Goal: Navigation & Orientation: Find specific page/section

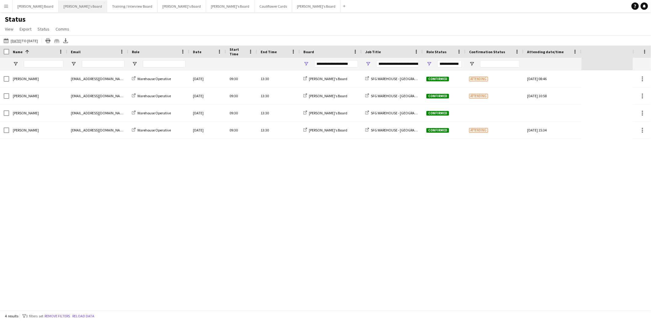
click at [59, 11] on button "[PERSON_NAME]'s Board Close" at bounding box center [83, 6] width 49 height 12
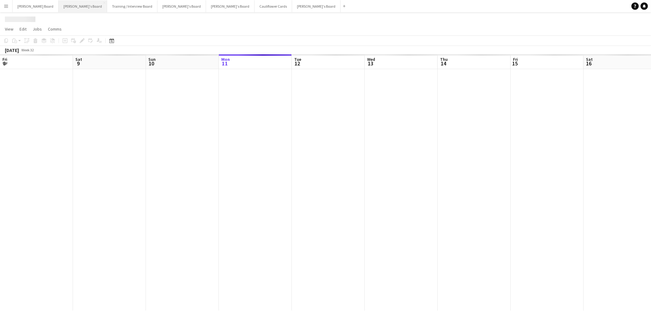
scroll to position [0, 146]
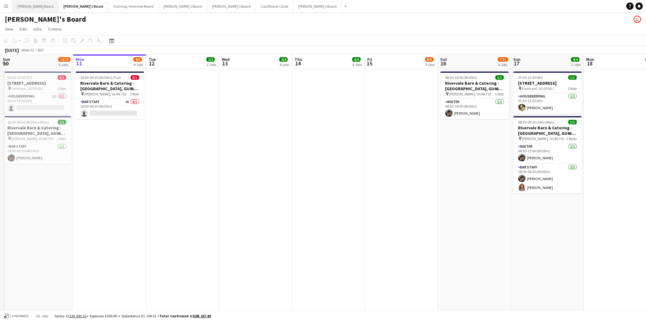
click at [24, 6] on button "[PERSON_NAME] Board Close" at bounding box center [36, 6] width 46 height 12
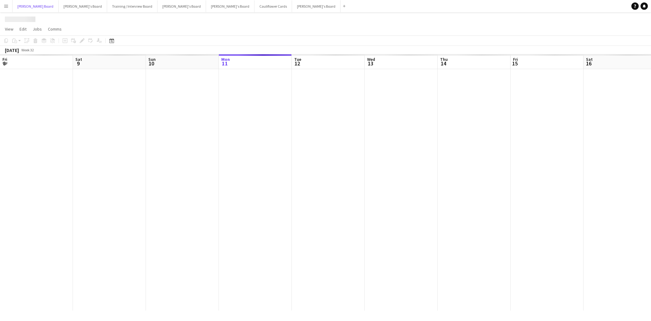
scroll to position [0, 146]
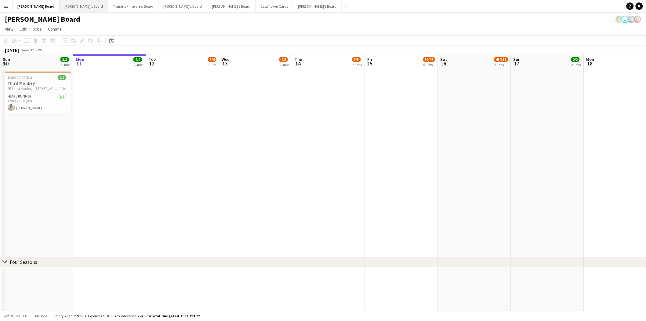
click at [60, 7] on button "[PERSON_NAME]'s Board Close" at bounding box center [84, 6] width 49 height 12
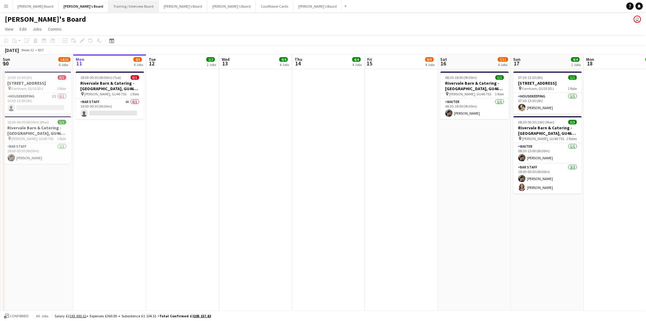
click at [108, 7] on button "Training / Interview Board Close" at bounding box center [133, 6] width 50 height 12
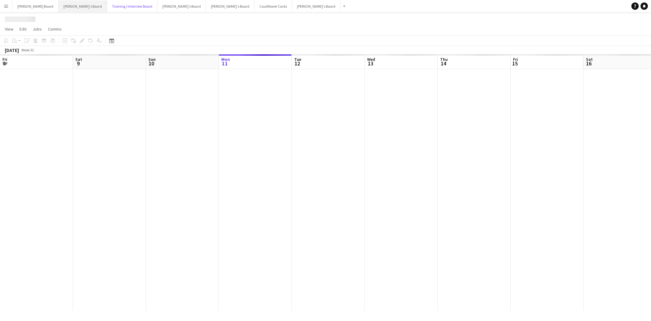
scroll to position [0, 146]
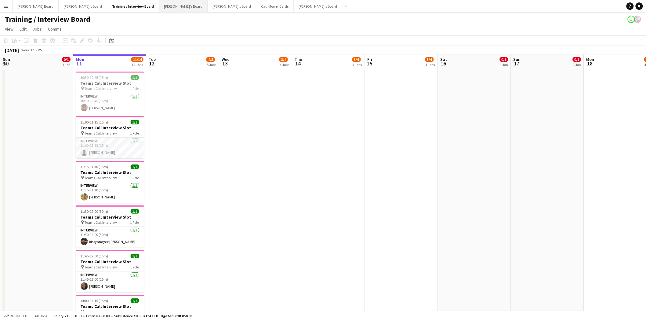
click at [159, 4] on button "[PERSON_NAME]'s Board Close" at bounding box center [183, 6] width 49 height 12
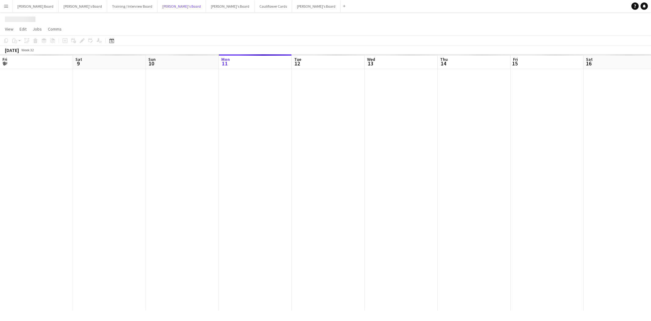
scroll to position [0, 146]
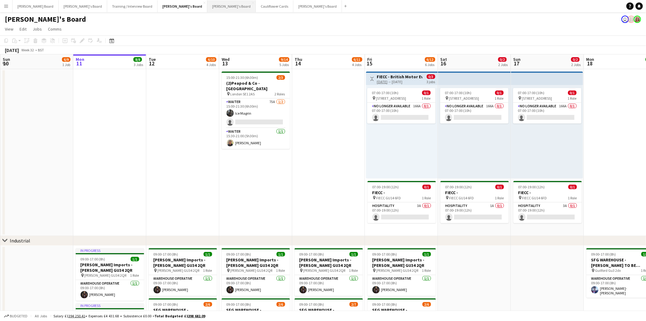
click at [207, 5] on button "[PERSON_NAME]'s Board Close" at bounding box center [231, 6] width 49 height 12
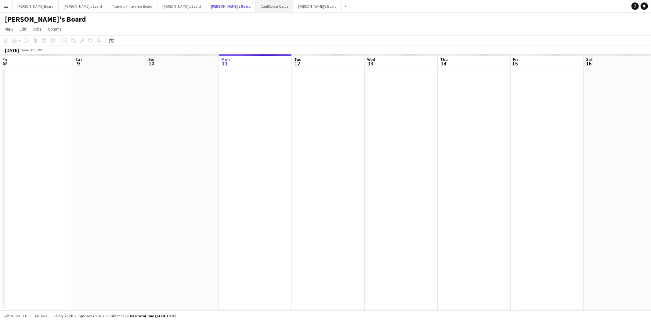
scroll to position [0, 146]
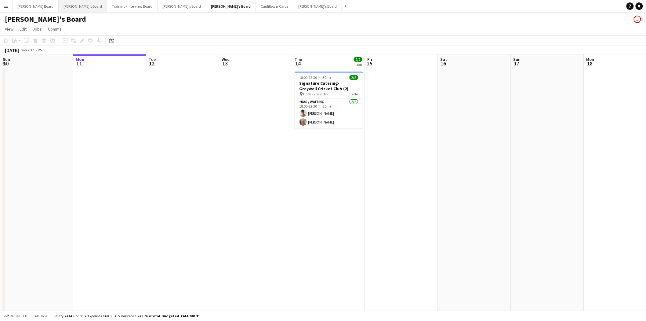
click at [59, 7] on button "[PERSON_NAME]'s Board Close" at bounding box center [83, 6] width 49 height 12
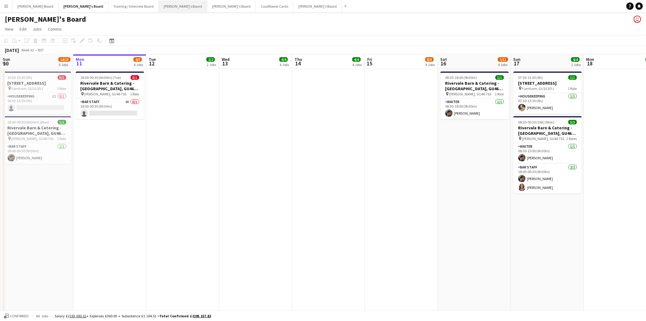
click at [159, 5] on button "[PERSON_NAME]'s Board Close" at bounding box center [183, 6] width 49 height 12
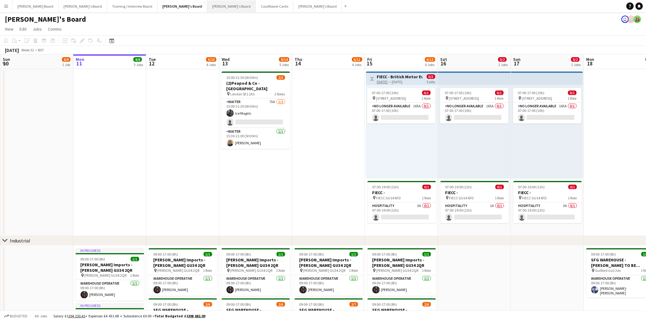
drag, startPoint x: 190, startPoint y: 6, endPoint x: 188, endPoint y: 10, distance: 4.2
click at [207, 6] on button "[PERSON_NAME]'s Board Close" at bounding box center [231, 6] width 49 height 12
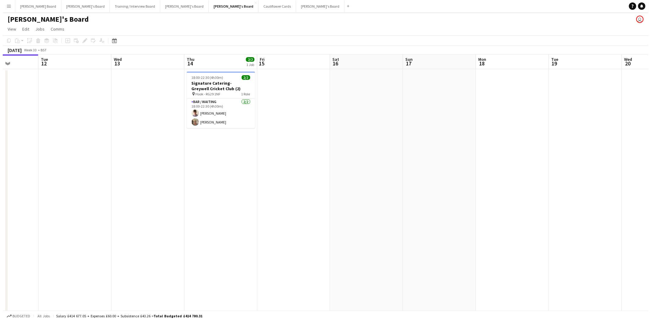
scroll to position [0, 183]
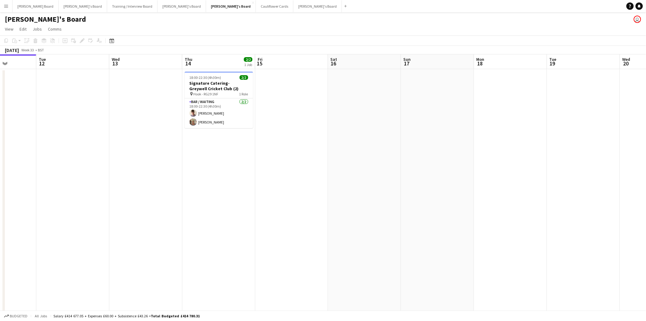
drag, startPoint x: 530, startPoint y: 121, endPoint x: 420, endPoint y: 191, distance: 130.5
click at [17, 5] on button "[PERSON_NAME] Board Close" at bounding box center [36, 6] width 46 height 12
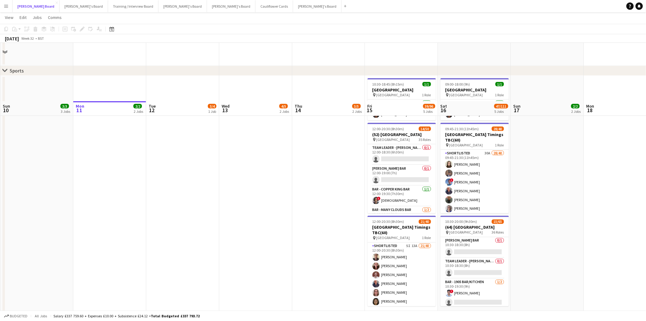
scroll to position [479, 0]
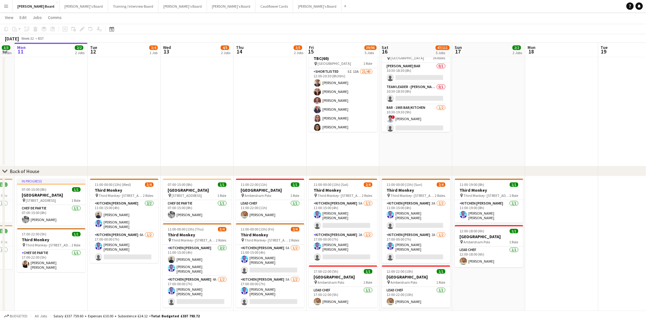
drag, startPoint x: 555, startPoint y: 289, endPoint x: 497, endPoint y: 301, distance: 59.3
click at [123, 218] on app-card-role "Kitchen [PERSON_NAME] [DATE] 11:00-15:00 (4h) [PERSON_NAME] [PERSON_NAME] [PERS…" at bounding box center [125, 215] width 68 height 31
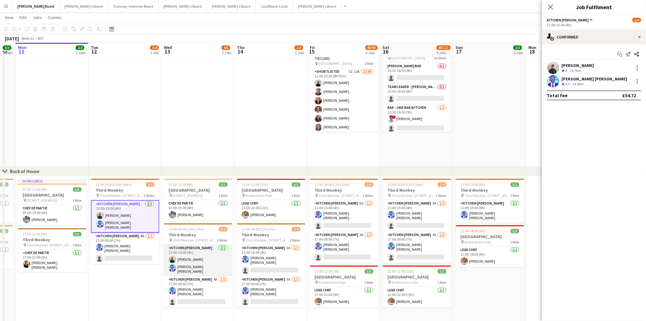
click at [197, 264] on app-card-role "Kitchen [PERSON_NAME] [DATE] 11:00-15:00 (4h) [PERSON_NAME] [PERSON_NAME] [PERS…" at bounding box center [198, 260] width 68 height 31
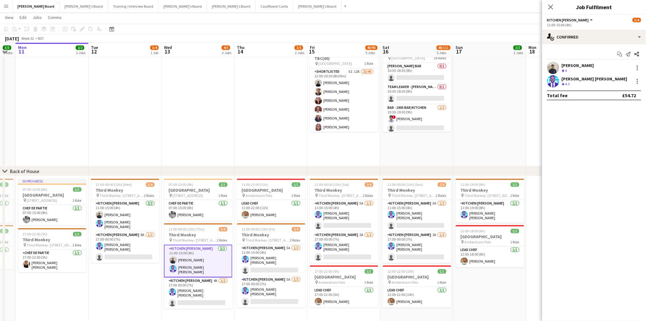
scroll to position [0, 131]
click at [591, 66] on div "[PERSON_NAME]" at bounding box center [578, 65] width 32 height 5
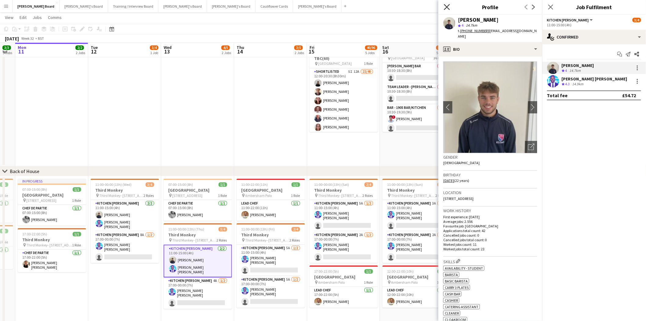
click at [447, 7] on icon at bounding box center [447, 7] width 6 height 6
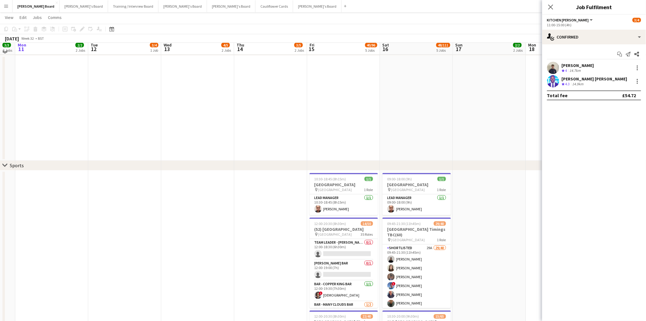
scroll to position [310, 0]
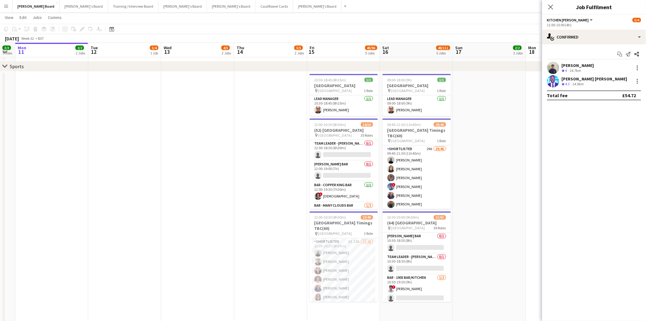
drag, startPoint x: 550, startPoint y: 4, endPoint x: 549, endPoint y: 18, distance: 13.9
click at [550, 5] on icon "Close pop-in" at bounding box center [551, 7] width 5 height 5
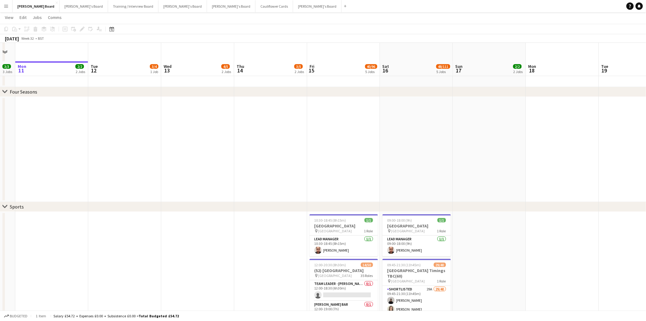
scroll to position [271, 0]
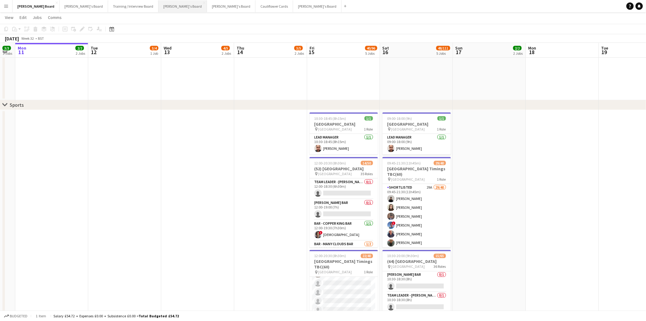
click at [159, 6] on button "[PERSON_NAME]'s Board Close" at bounding box center [183, 6] width 49 height 12
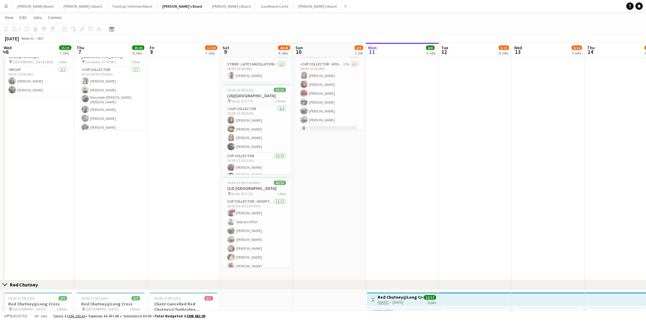
scroll to position [0, 163]
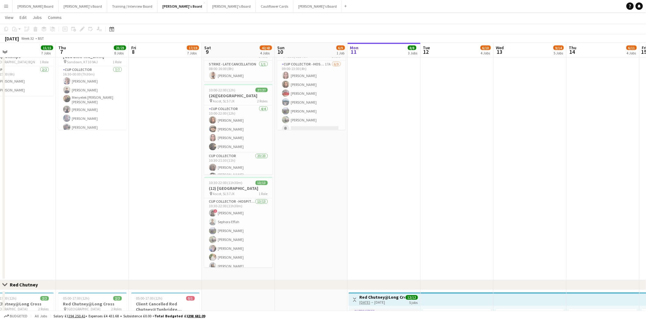
drag, startPoint x: 87, startPoint y: 175, endPoint x: 362, endPoint y: 206, distance: 276.4
click at [362, 206] on app-calendar-viewport "Mon 4 11/11 5 Jobs Tue 5 14/14 5 Jobs Wed 6 15/15 7 Jobs Thu 7 23/23 8 Jobs Fri…" at bounding box center [323, 136] width 646 height 971
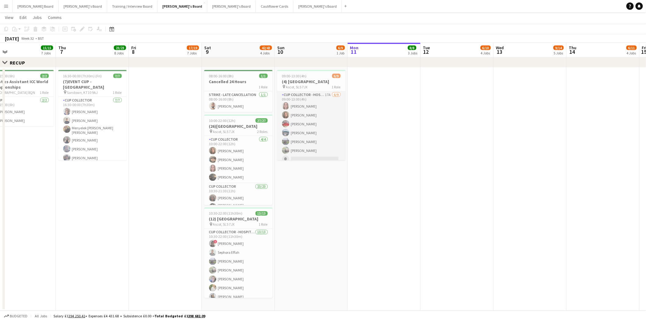
scroll to position [305, 0]
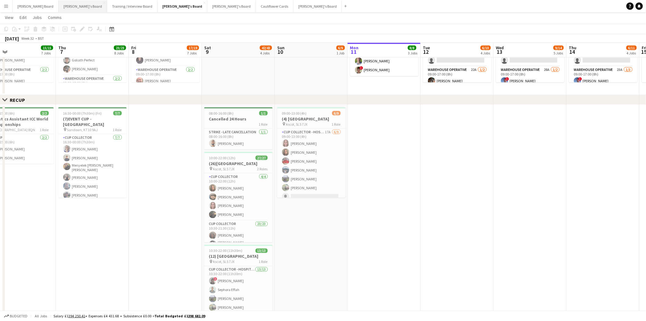
click at [62, 6] on button "[PERSON_NAME]'s Board Close" at bounding box center [83, 6] width 49 height 12
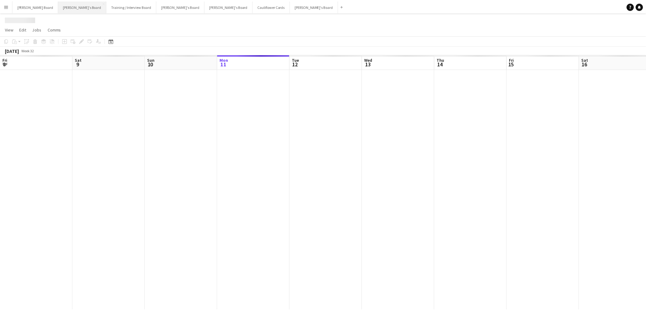
scroll to position [0, 146]
